Goal: Task Accomplishment & Management: Manage account settings

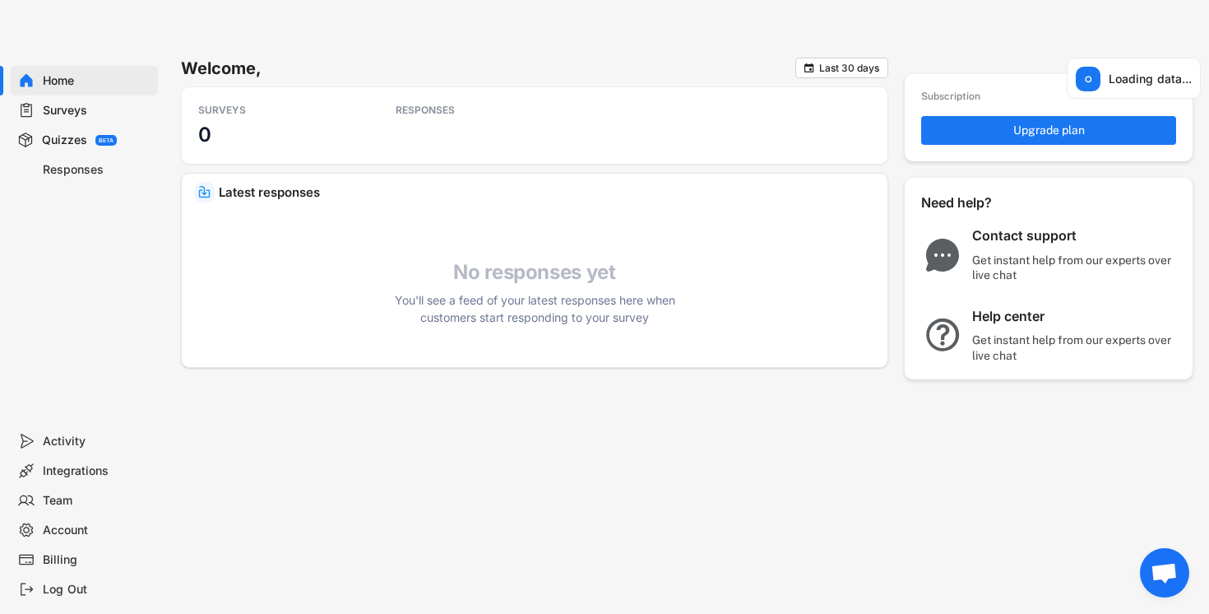
click at [77, 107] on div "Surveys" at bounding box center [97, 111] width 109 height 16
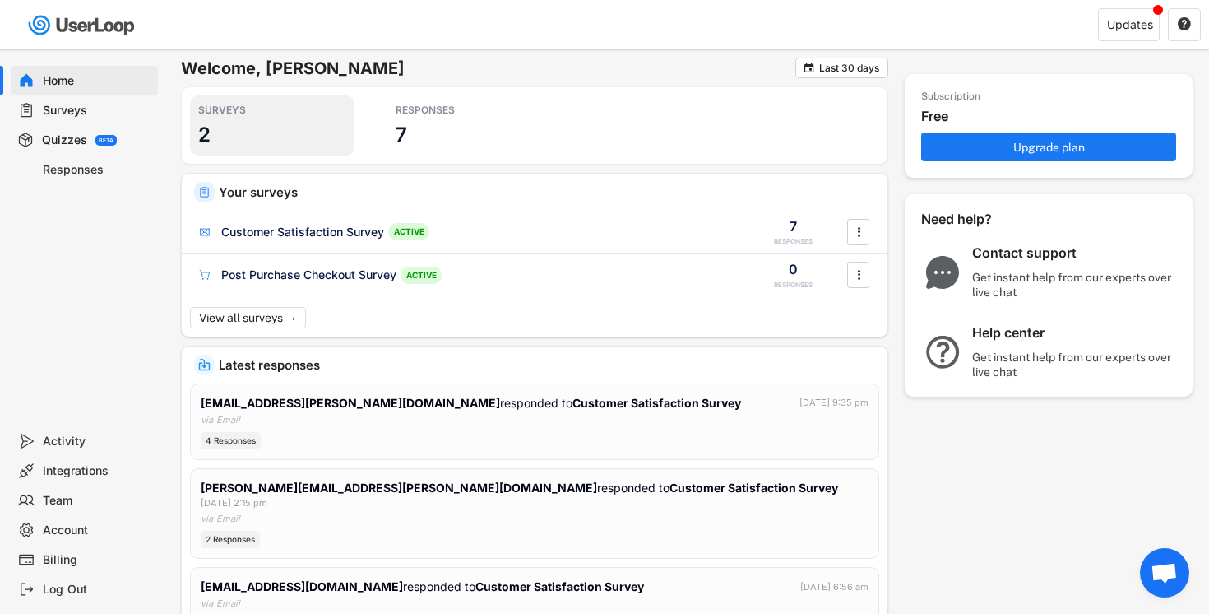
click at [233, 133] on div "SURVEYS 2" at bounding box center [272, 125] width 165 height 60
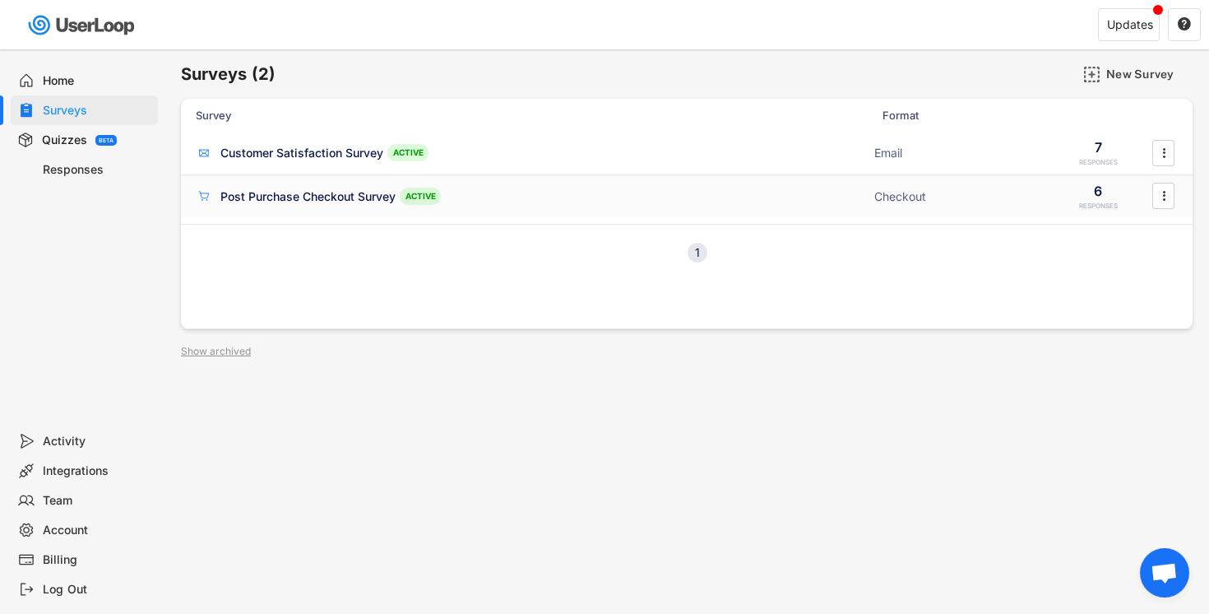
click at [341, 195] on div "Post Purchase Checkout Survey" at bounding box center [307, 196] width 175 height 16
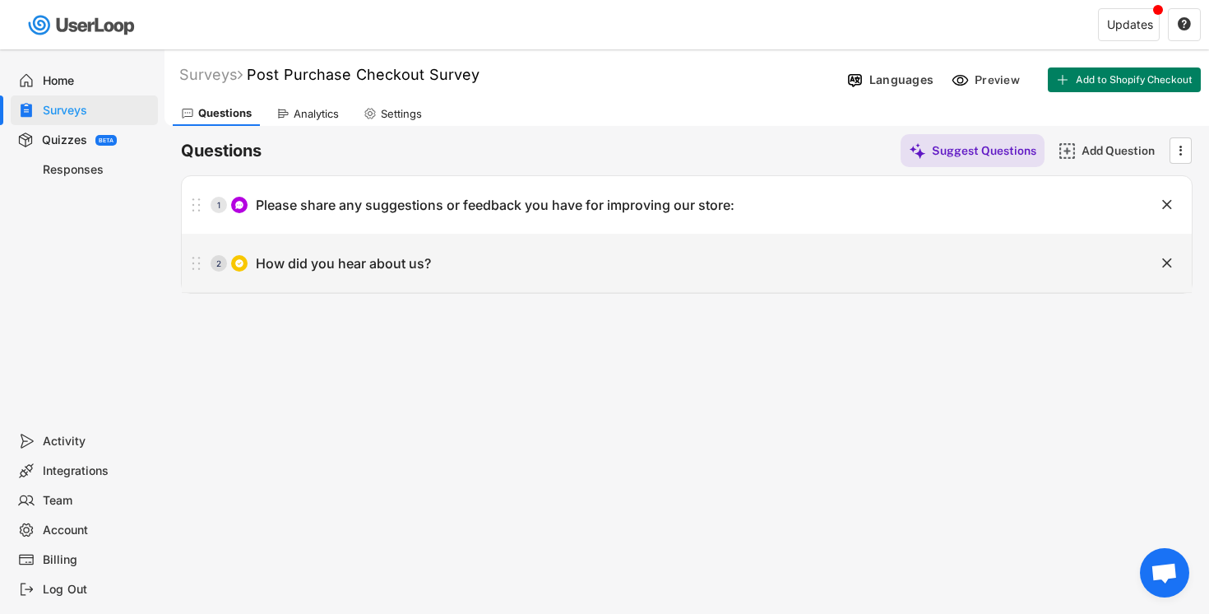
click at [411, 266] on div "How did you hear about us?" at bounding box center [343, 263] width 175 height 17
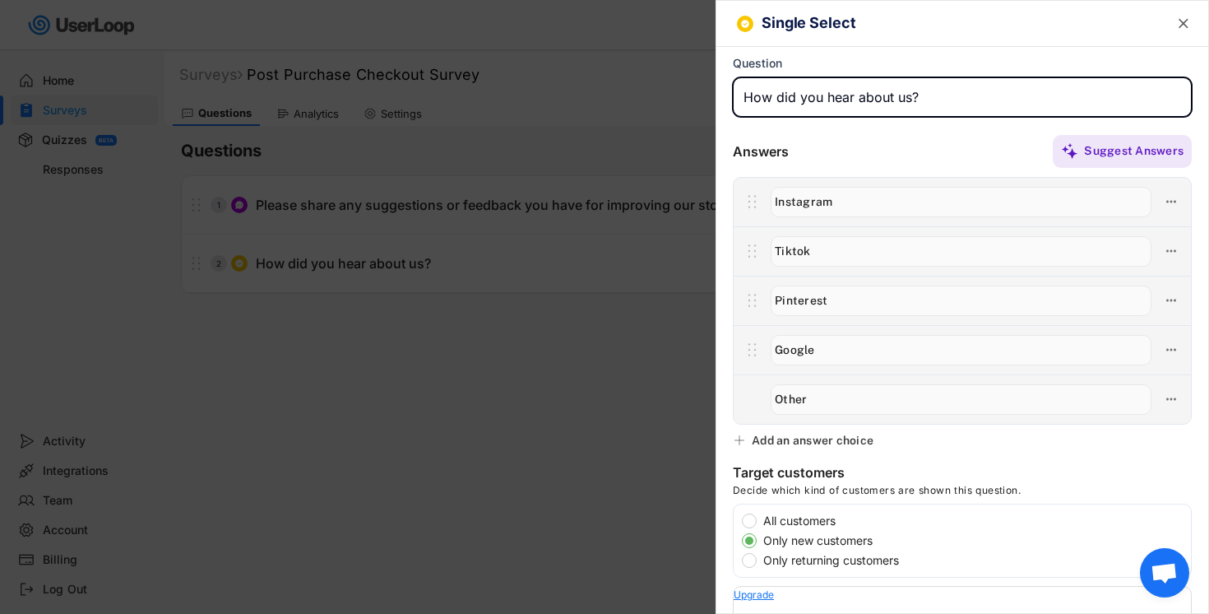
click at [634, 463] on div at bounding box center [604, 307] width 1209 height 614
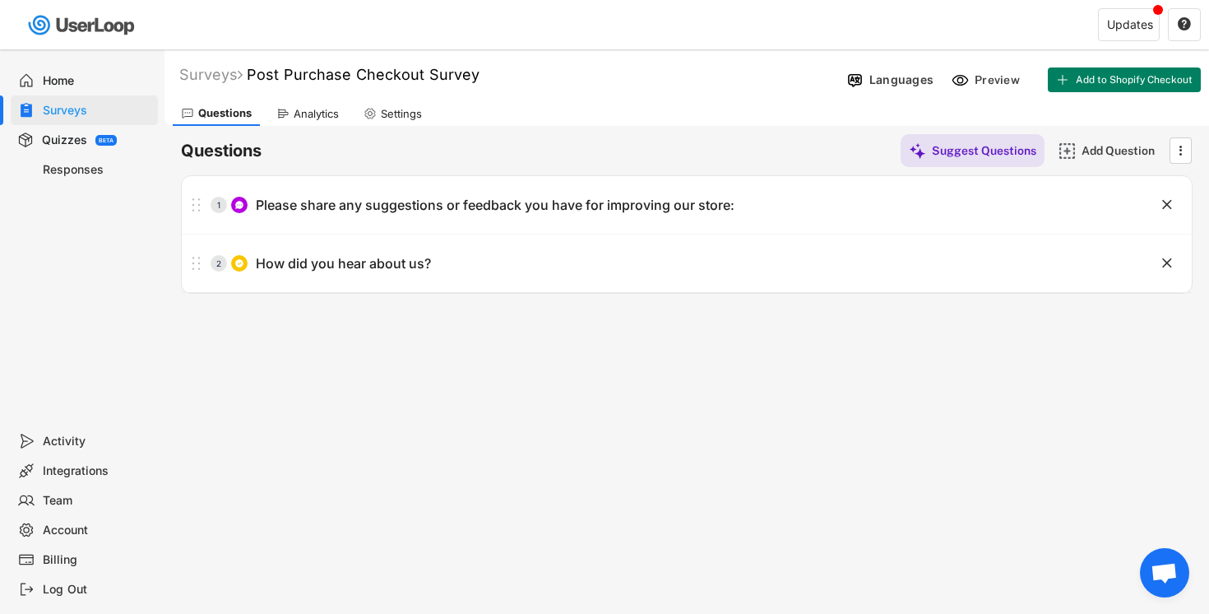
click at [326, 123] on div "Analytics" at bounding box center [307, 113] width 79 height 25
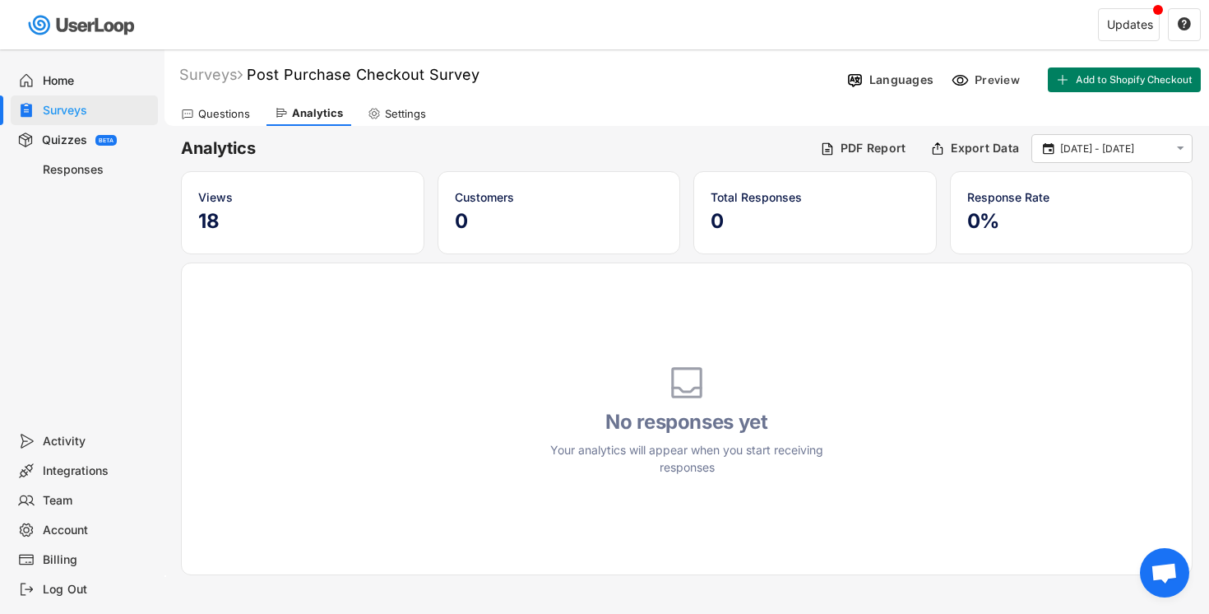
click at [226, 201] on div "Views" at bounding box center [302, 196] width 209 height 17
click at [225, 118] on div "Questions" at bounding box center [224, 114] width 52 height 14
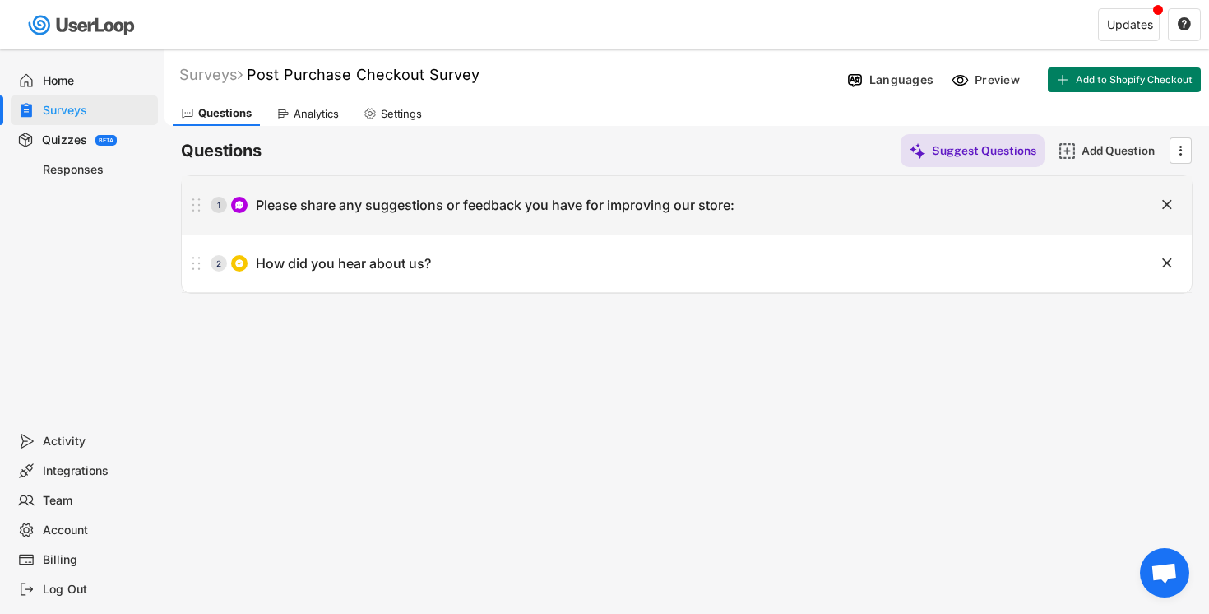
click at [355, 198] on div "Please share any suggestions or feedback you have for improving our store:" at bounding box center [495, 205] width 479 height 17
type input "Please share any suggestions or feedback you have for improving our store:"
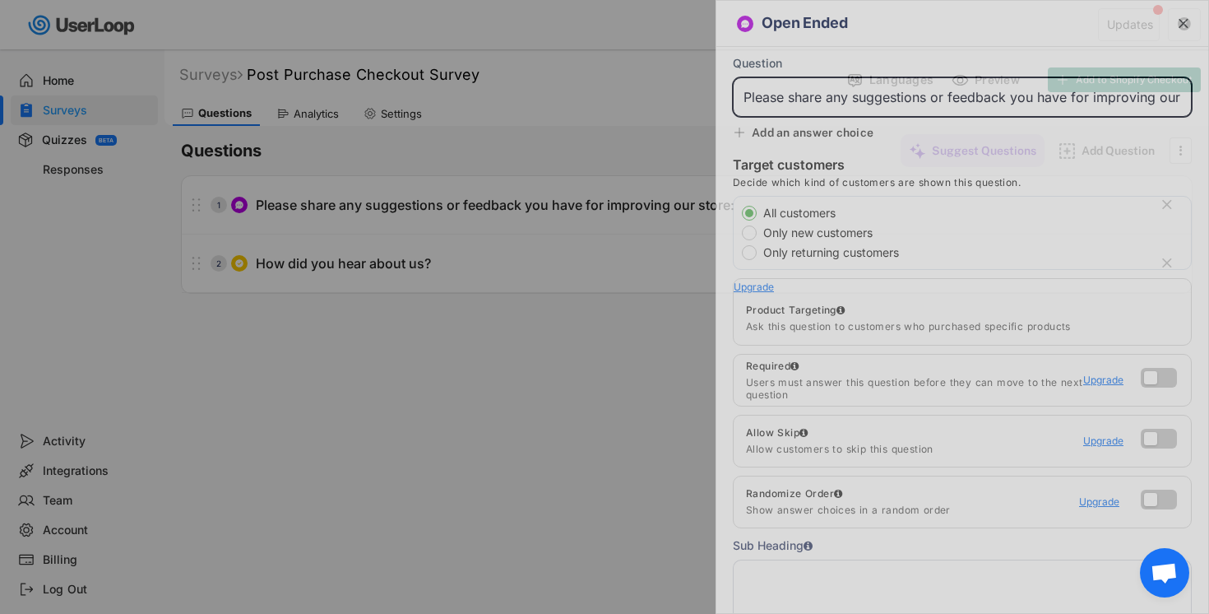
scroll to position [0, 35]
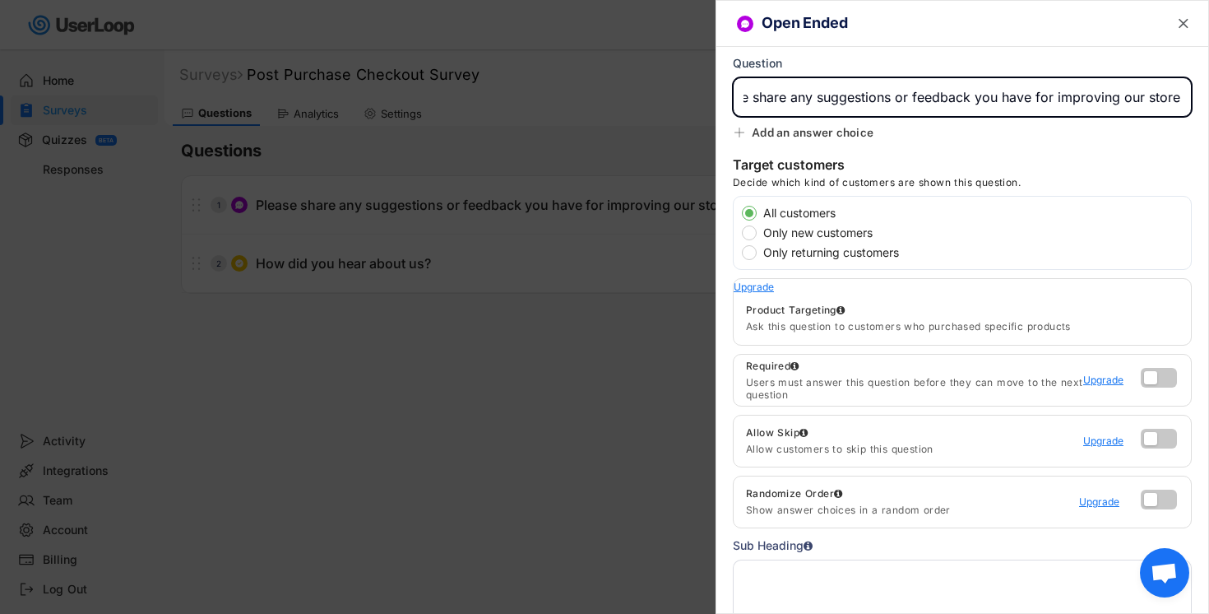
click at [512, 423] on div at bounding box center [604, 307] width 1209 height 614
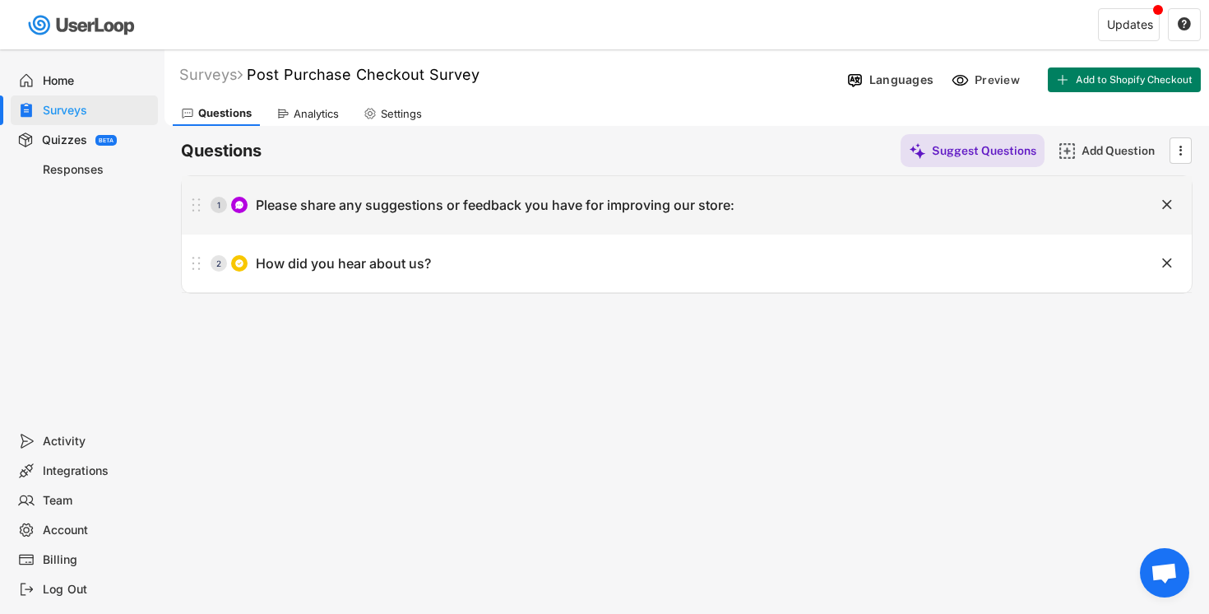
click at [399, 191] on div "1 Please share any suggestions or feedback you have for improving our store:" at bounding box center [646, 204] width 928 height 33
type input "Please share any suggestions or feedback you have for improving our store:"
type input "type here"
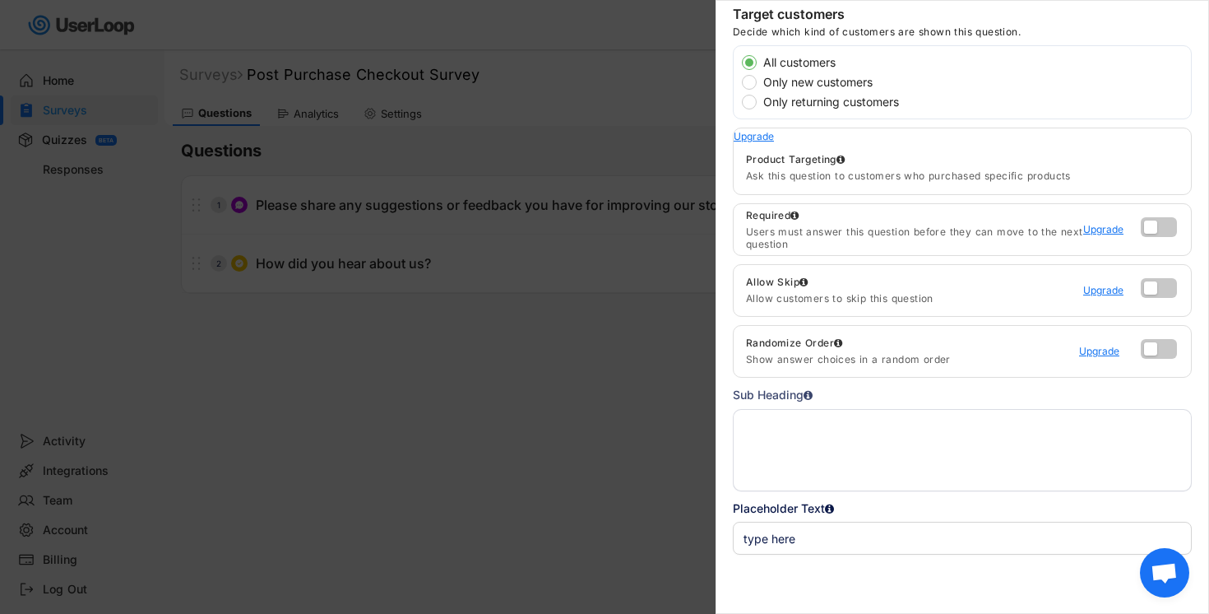
scroll to position [251, 0]
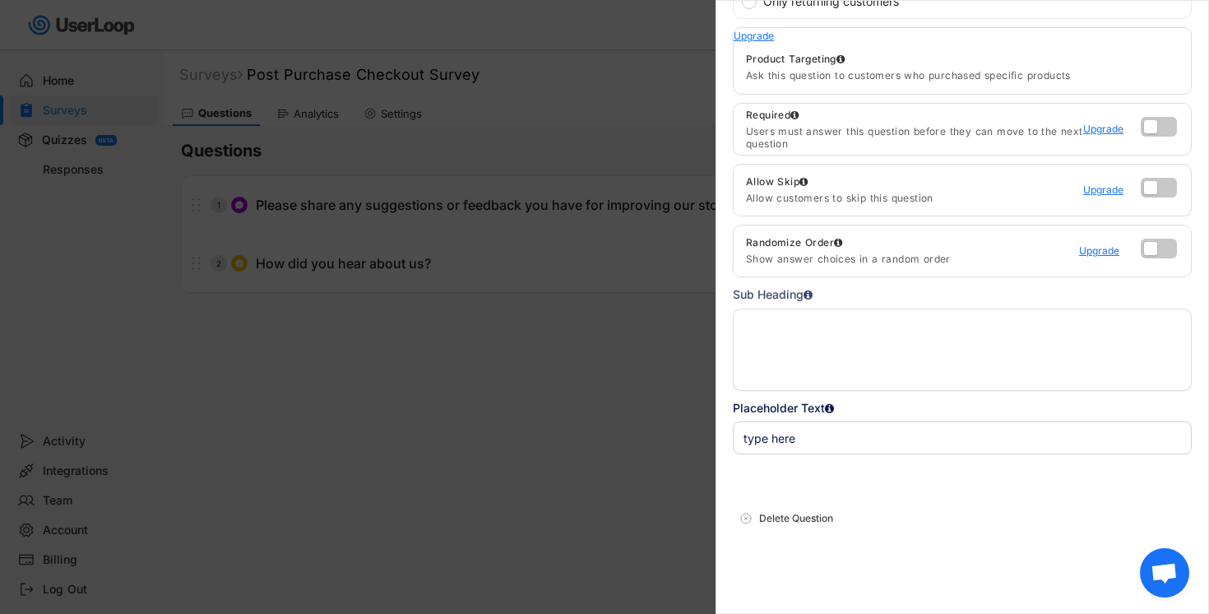
click at [459, 360] on div at bounding box center [604, 307] width 1209 height 614
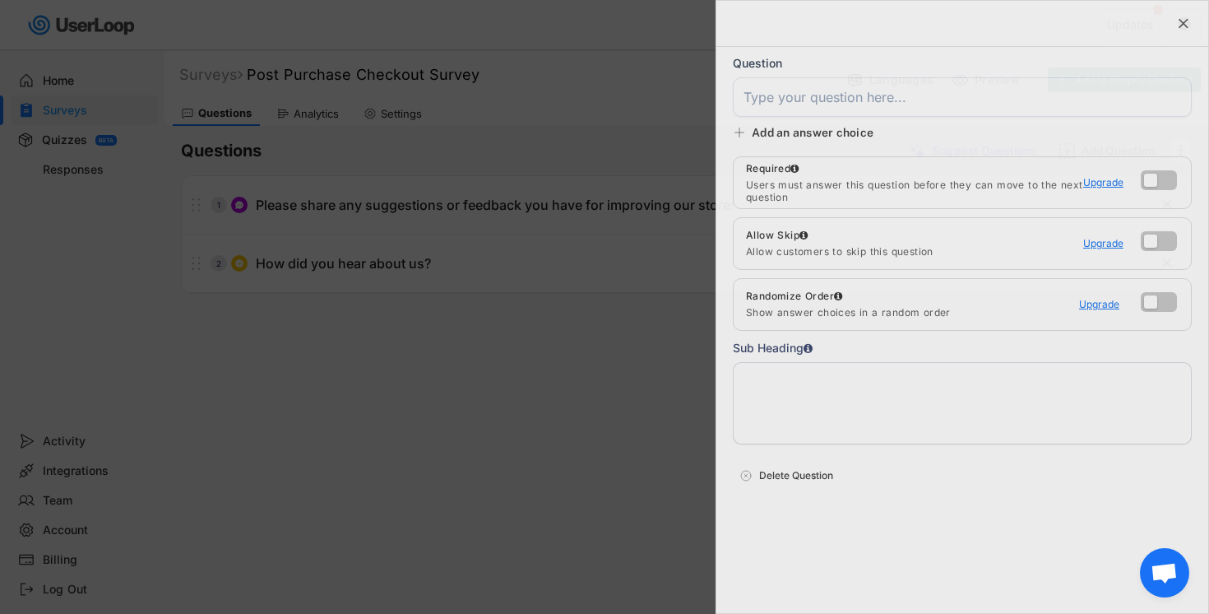
scroll to position [0, 0]
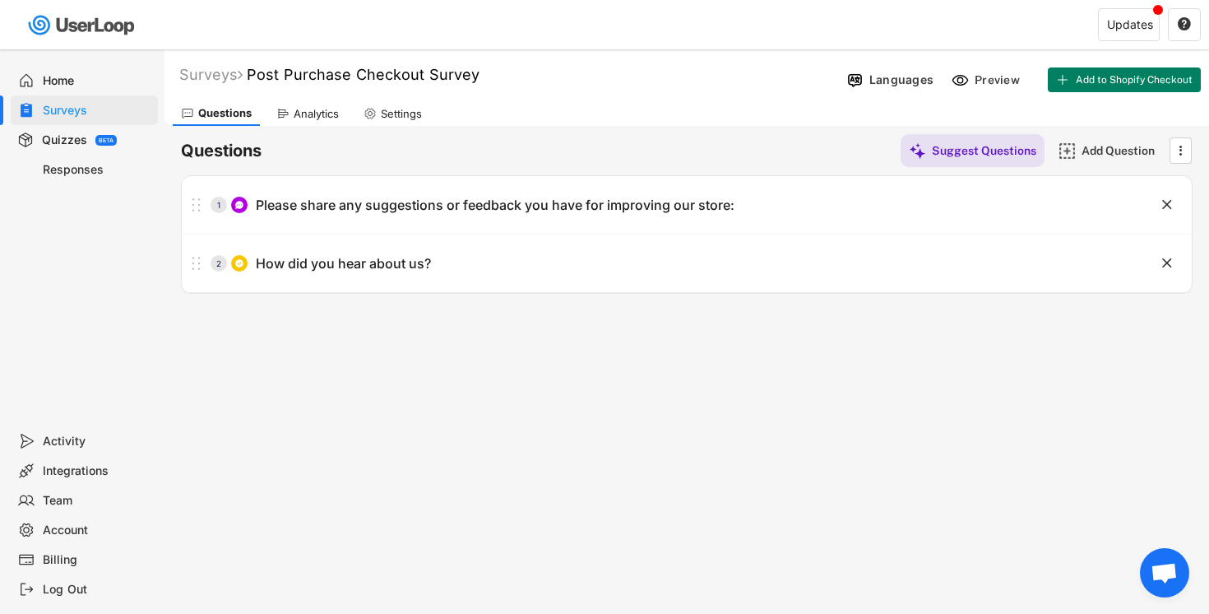
click at [75, 169] on div "Responses" at bounding box center [97, 170] width 109 height 16
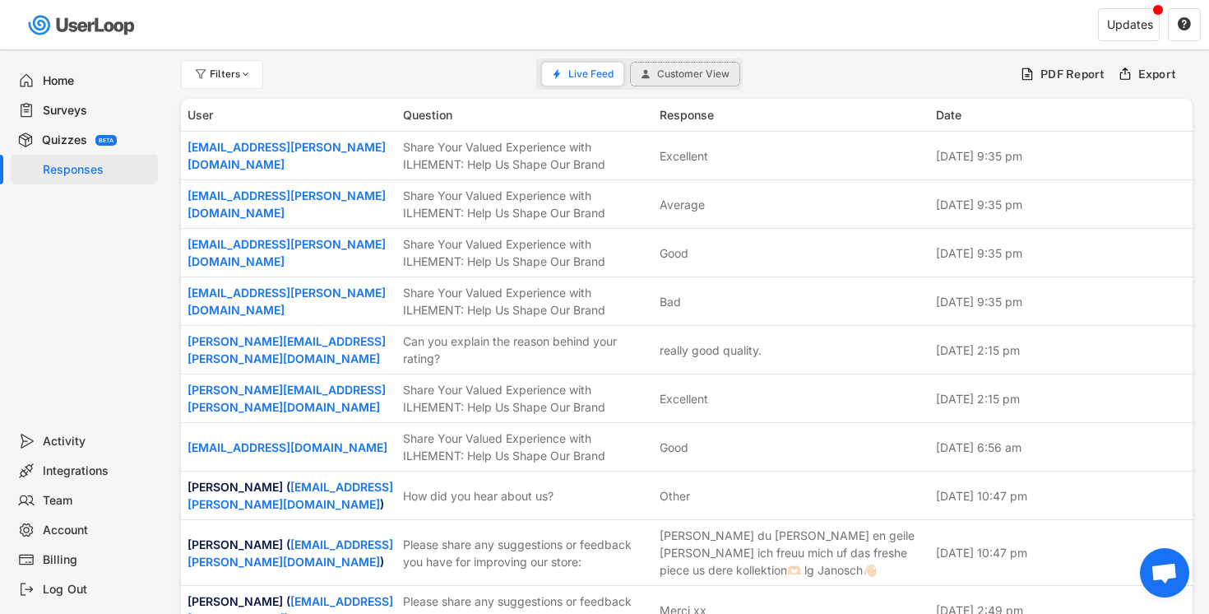
click at [689, 66] on button "Customer View" at bounding box center [685, 74] width 109 height 23
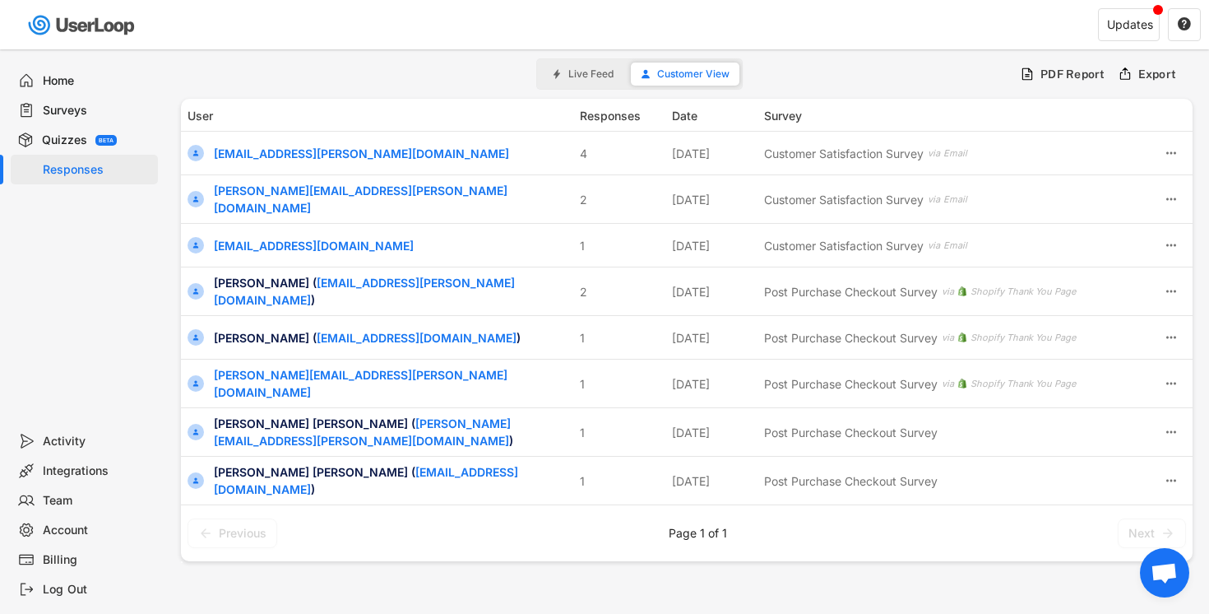
click at [582, 75] on span "Live Feed" at bounding box center [590, 74] width 45 height 10
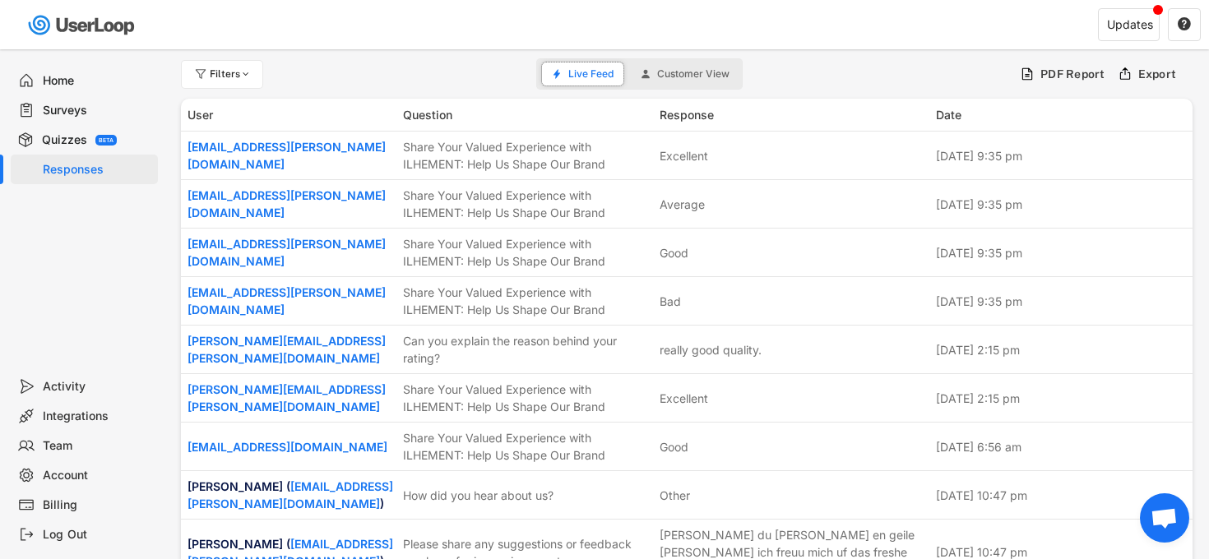
click at [70, 110] on div "Surveys" at bounding box center [97, 111] width 109 height 16
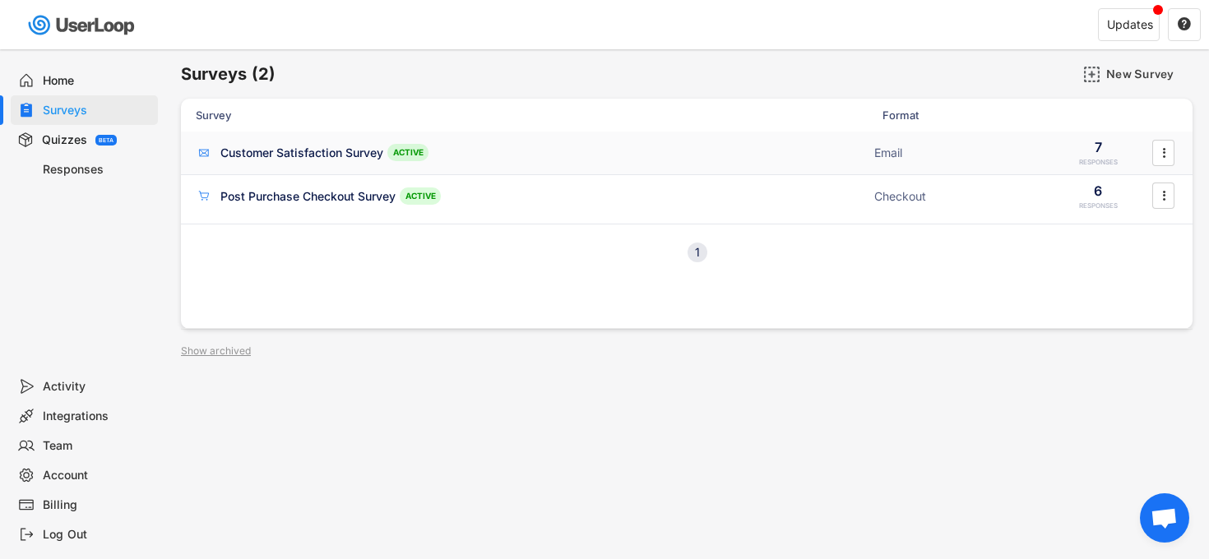
click at [320, 157] on div "Customer Satisfaction Survey" at bounding box center [301, 153] width 163 height 16
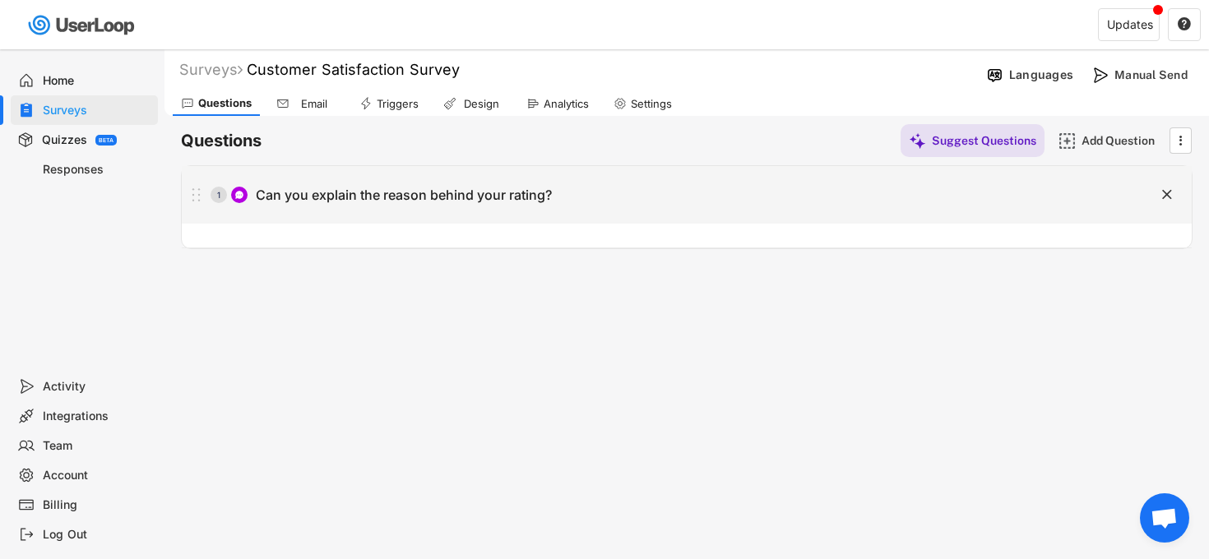
click at [377, 184] on div "1 Can you explain the reason behind your rating?" at bounding box center [646, 195] width 928 height 33
type input "Can you explain the reason behind your rating?"
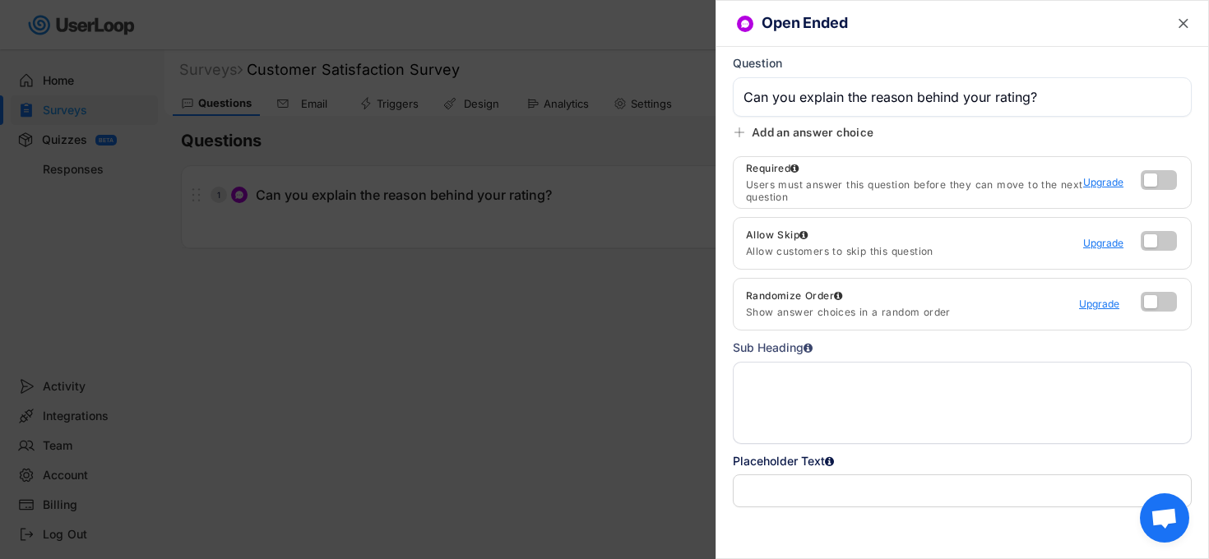
click at [457, 385] on div at bounding box center [604, 279] width 1209 height 559
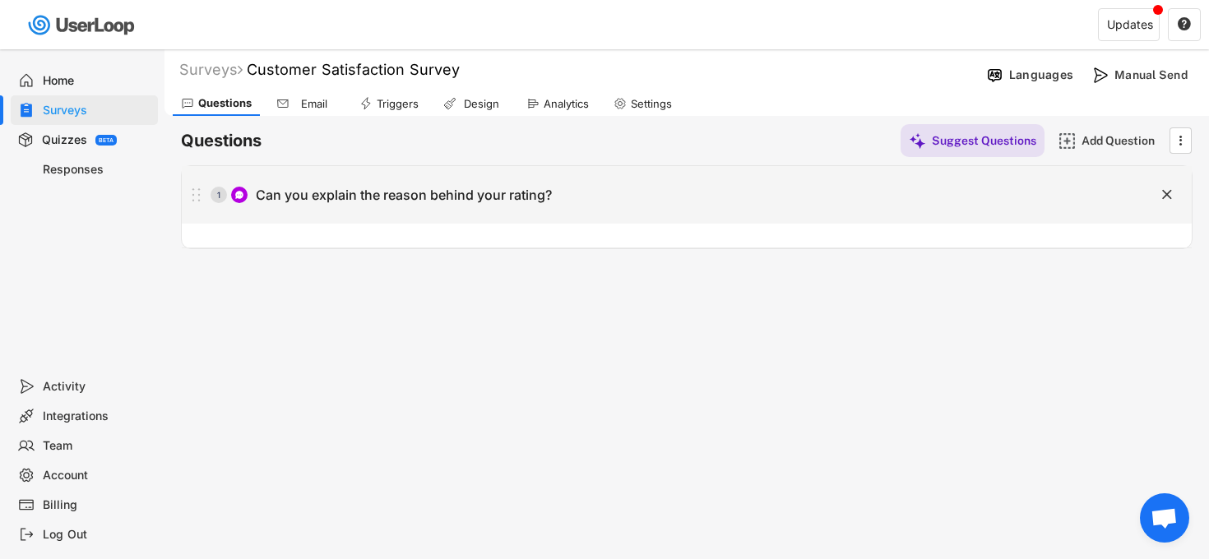
click at [221, 194] on div "1" at bounding box center [219, 195] width 16 height 8
type input "Can you explain the reason behind your rating?"
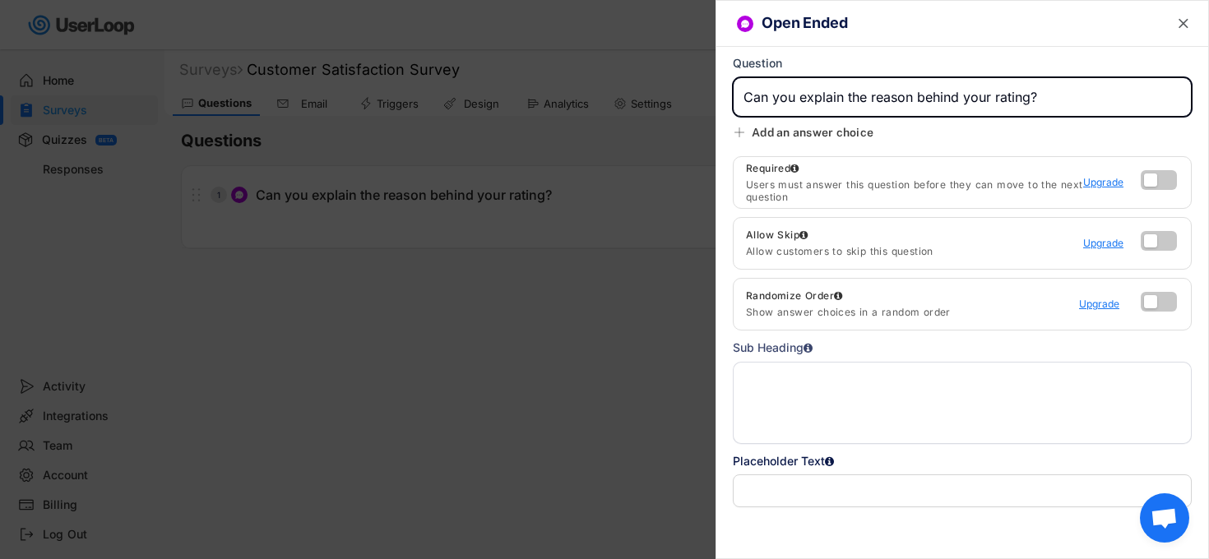
click at [601, 439] on div at bounding box center [604, 279] width 1209 height 559
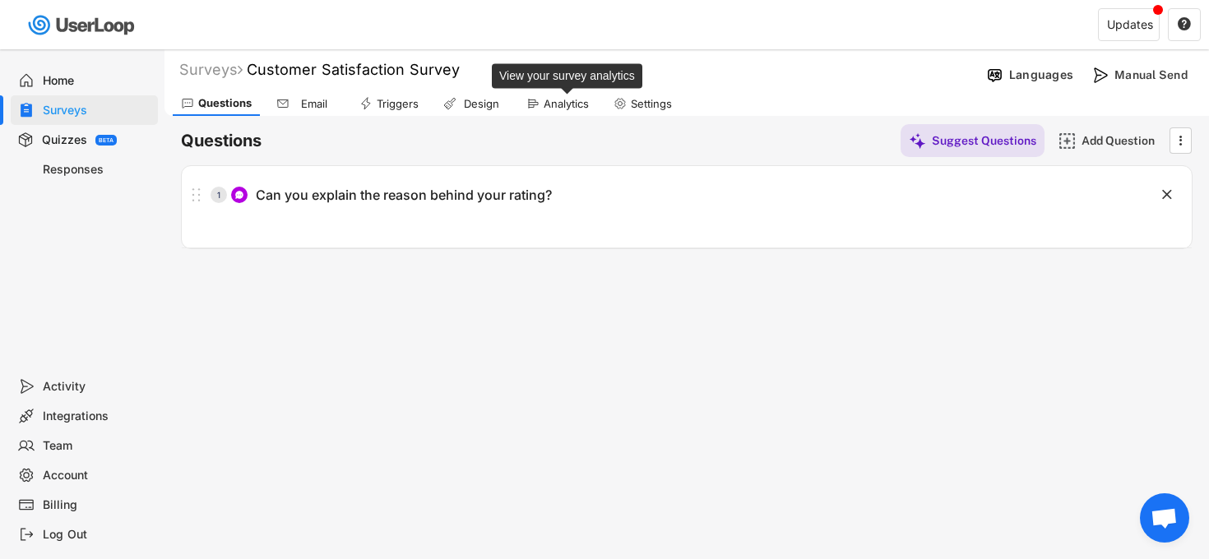
click at [573, 100] on div "Analytics" at bounding box center [566, 104] width 45 height 14
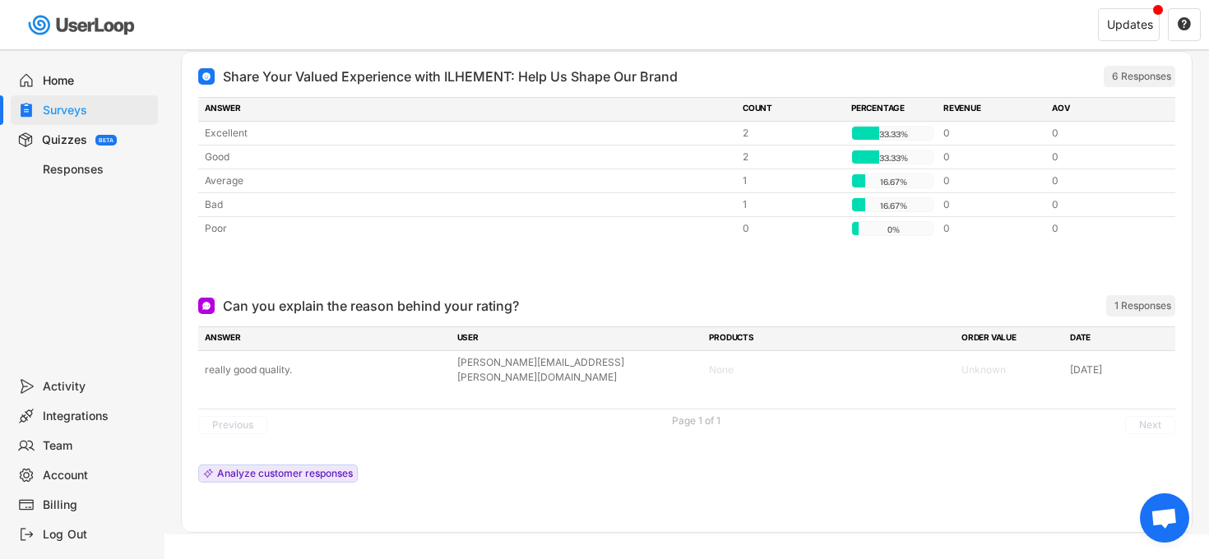
scroll to position [211, 0]
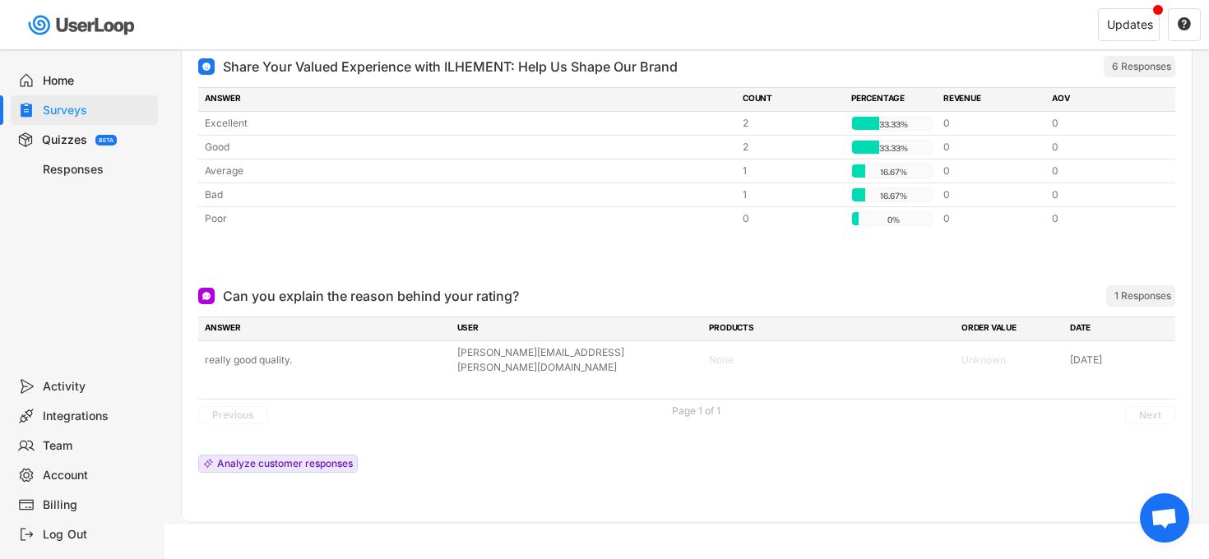
click at [76, 77] on div "Home" at bounding box center [97, 81] width 109 height 16
